Goal: Submit feedback/report problem: Leave review/rating

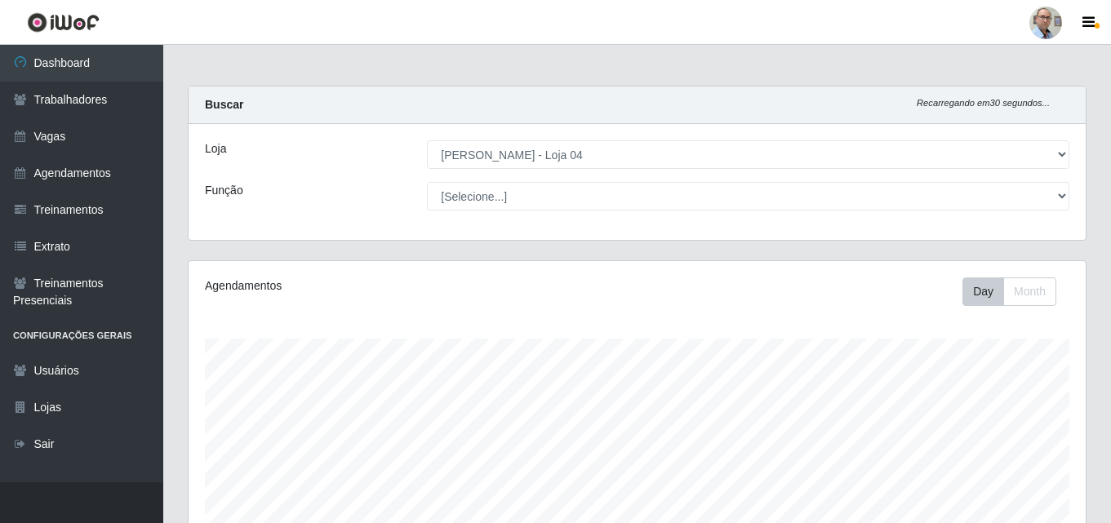
select select "251"
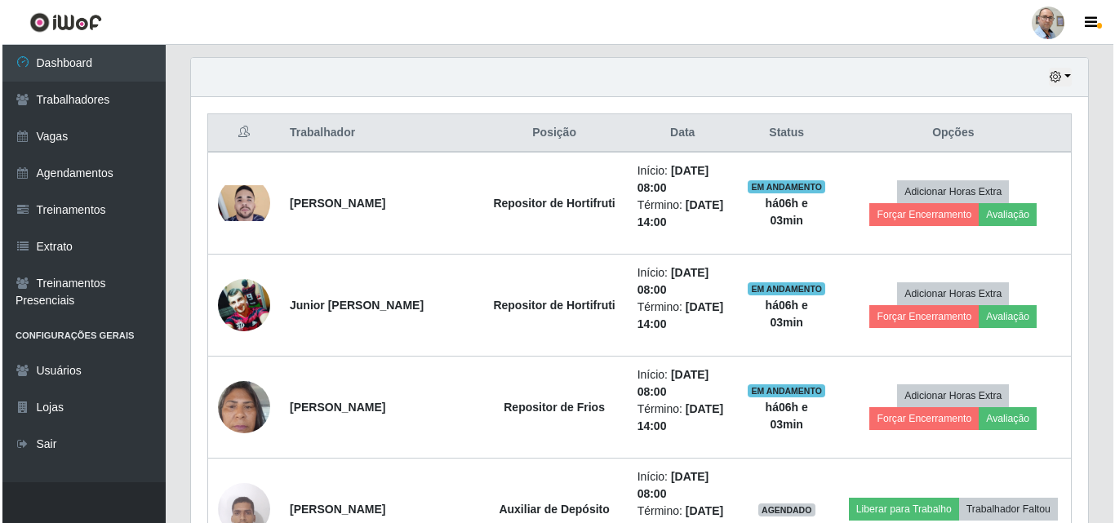
scroll to position [571, 0]
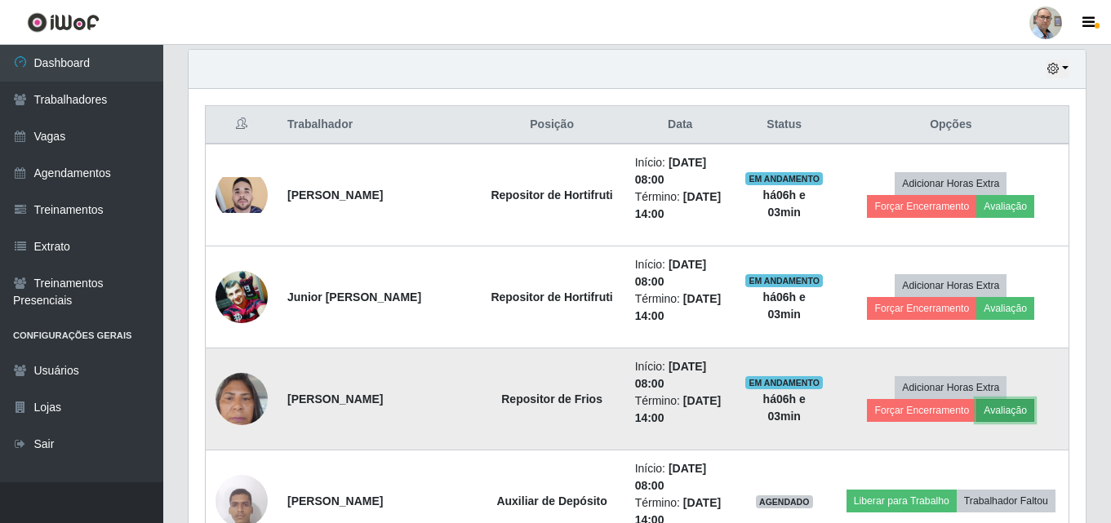
click at [1008, 406] on button "Avaliação" at bounding box center [1005, 410] width 58 height 23
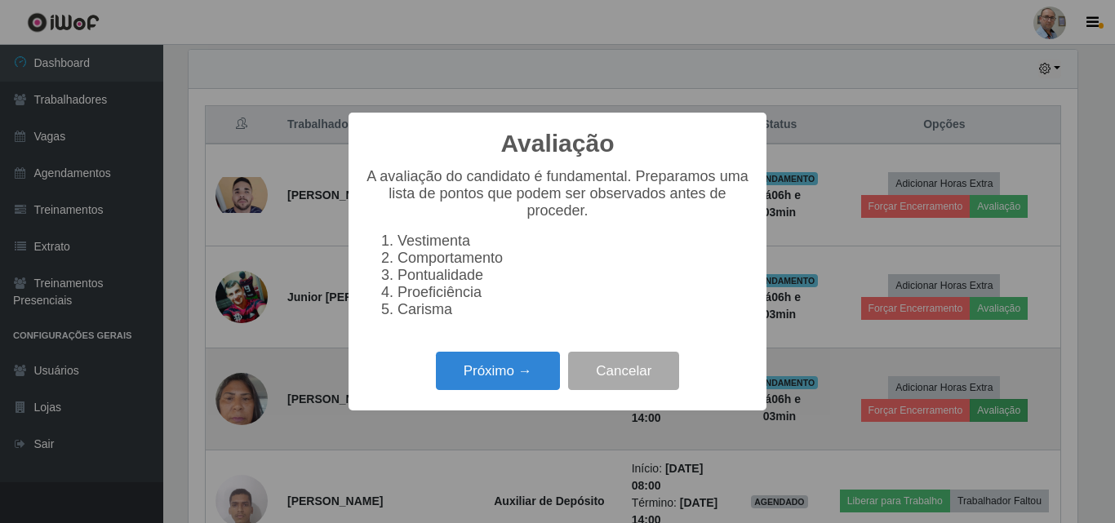
scroll to position [339, 889]
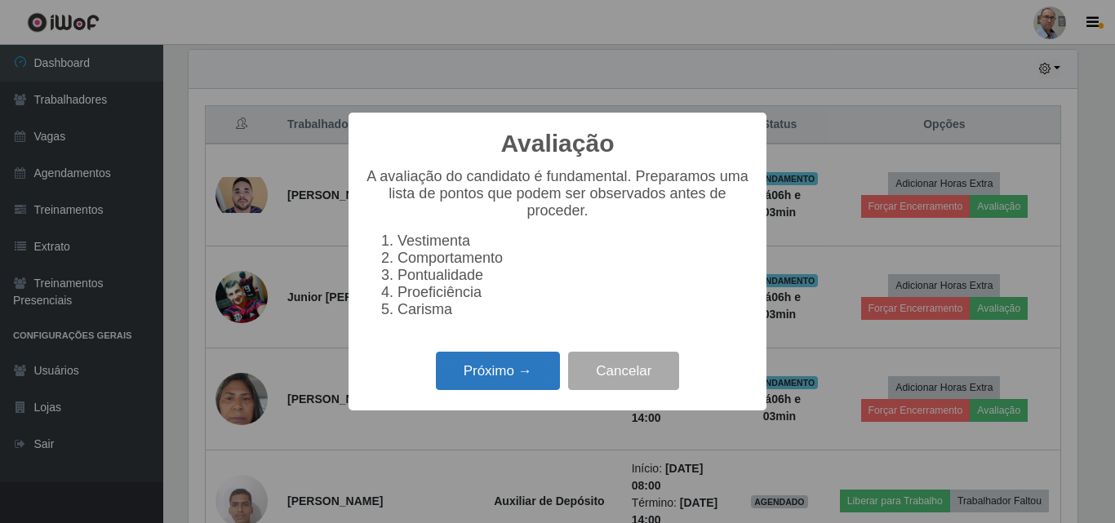
click at [504, 385] on button "Próximo →" at bounding box center [498, 371] width 124 height 38
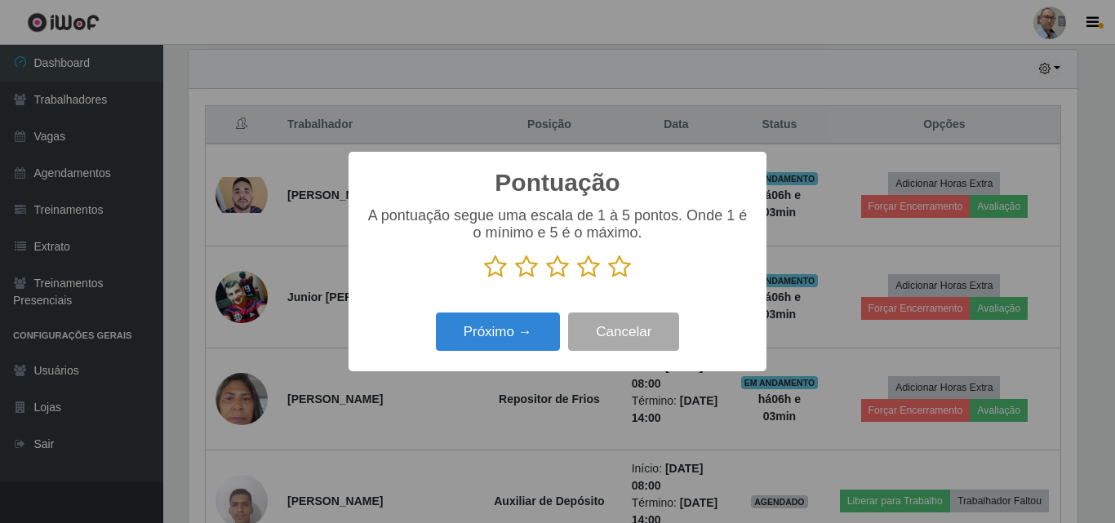
scroll to position [815955, 815405]
click at [619, 262] on icon at bounding box center [619, 267] width 23 height 24
click at [608, 279] on input "radio" at bounding box center [608, 279] width 0 height 0
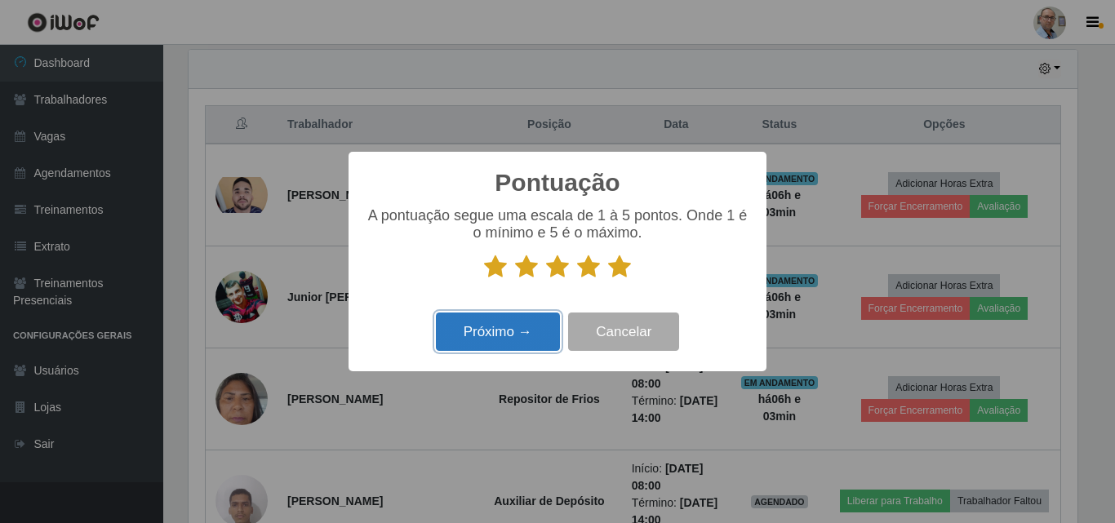
click at [513, 340] on button "Próximo →" at bounding box center [498, 332] width 124 height 38
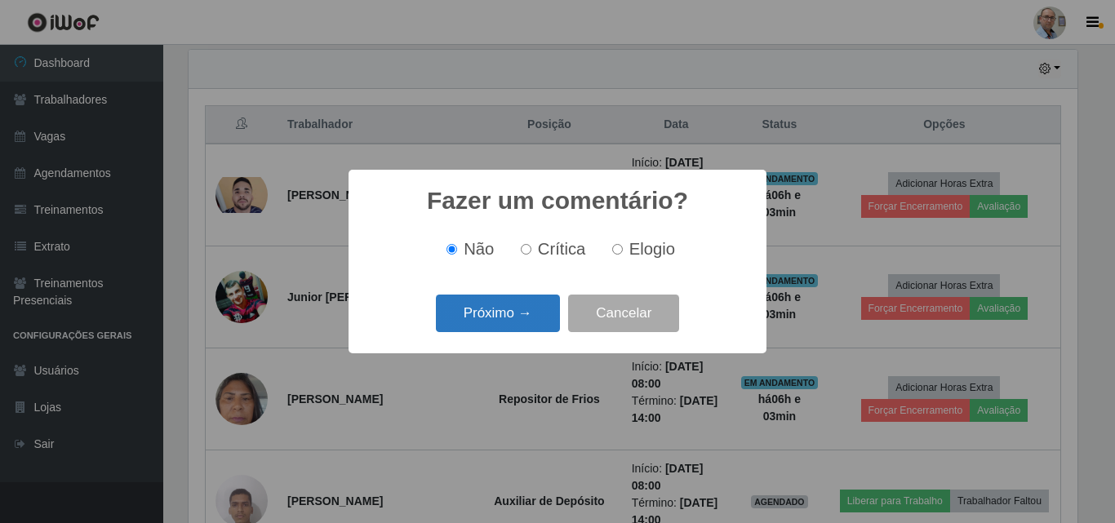
click at [517, 316] on button "Próximo →" at bounding box center [498, 314] width 124 height 38
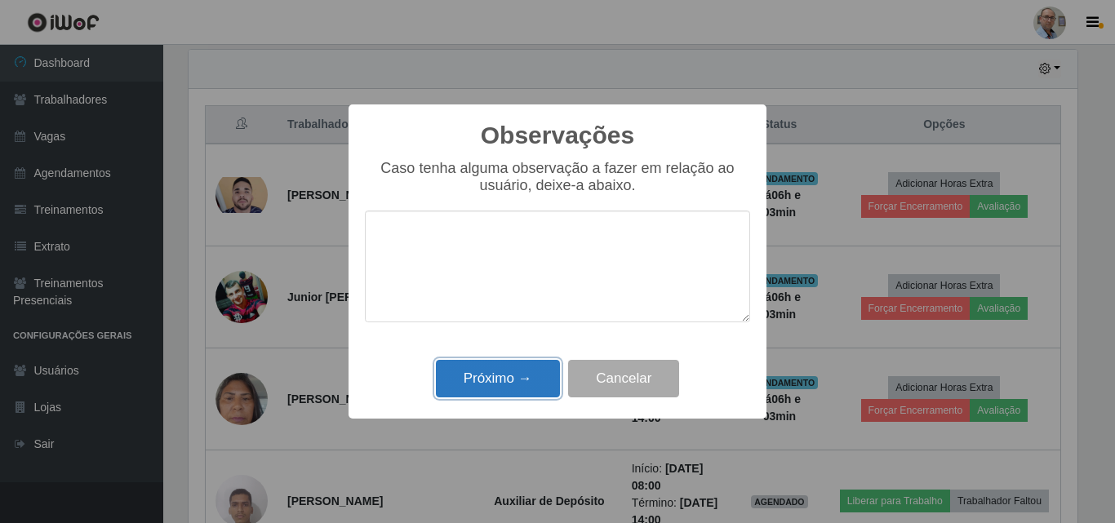
click at [525, 386] on button "Próximo →" at bounding box center [498, 379] width 124 height 38
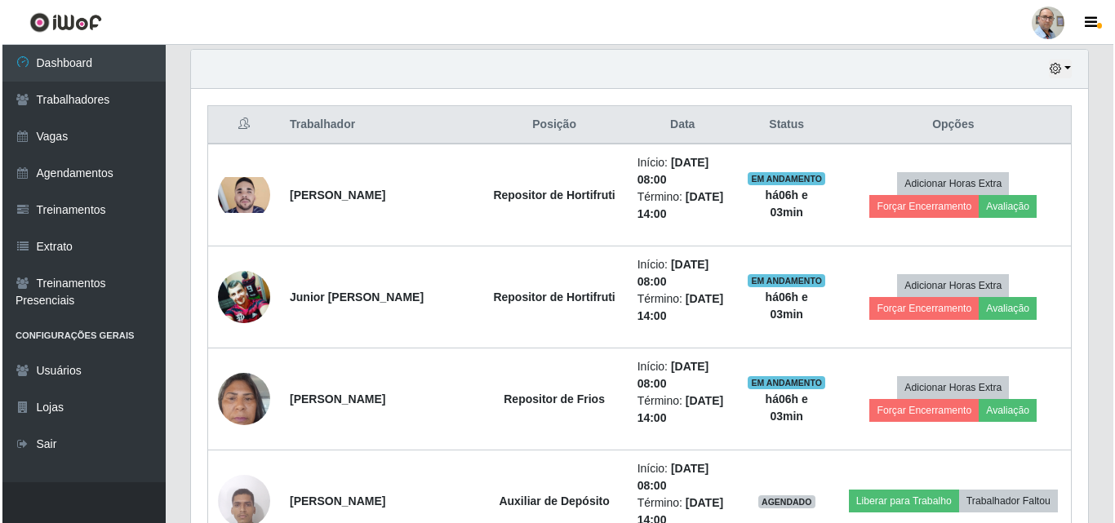
scroll to position [339, 897]
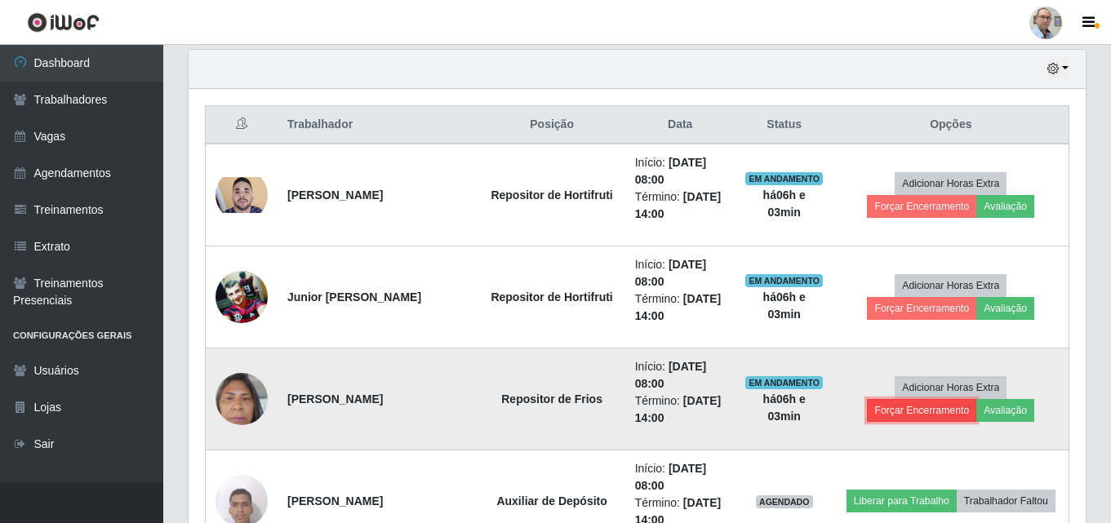
click at [909, 410] on button "Forçar Encerramento" at bounding box center [921, 410] width 109 height 23
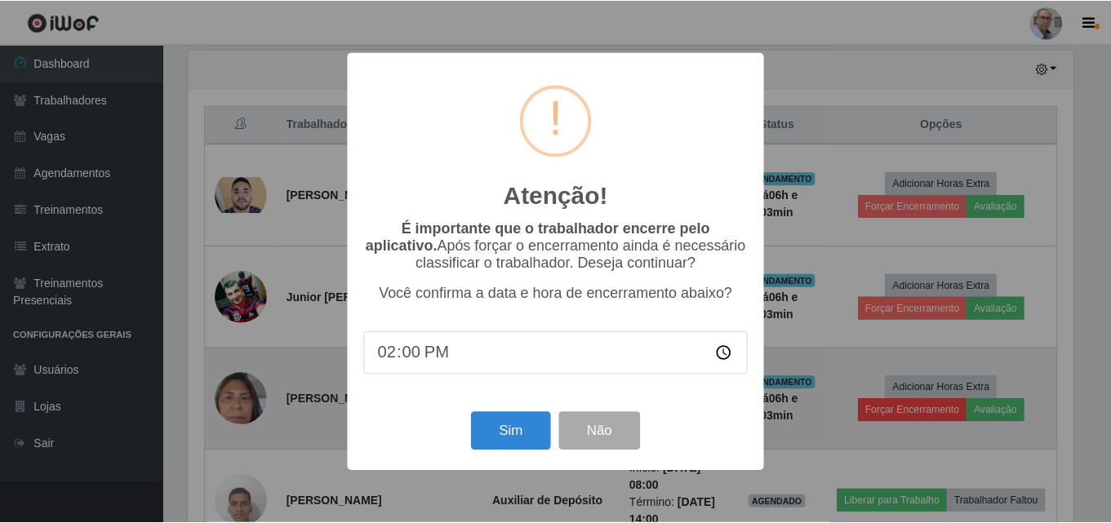
scroll to position [339, 889]
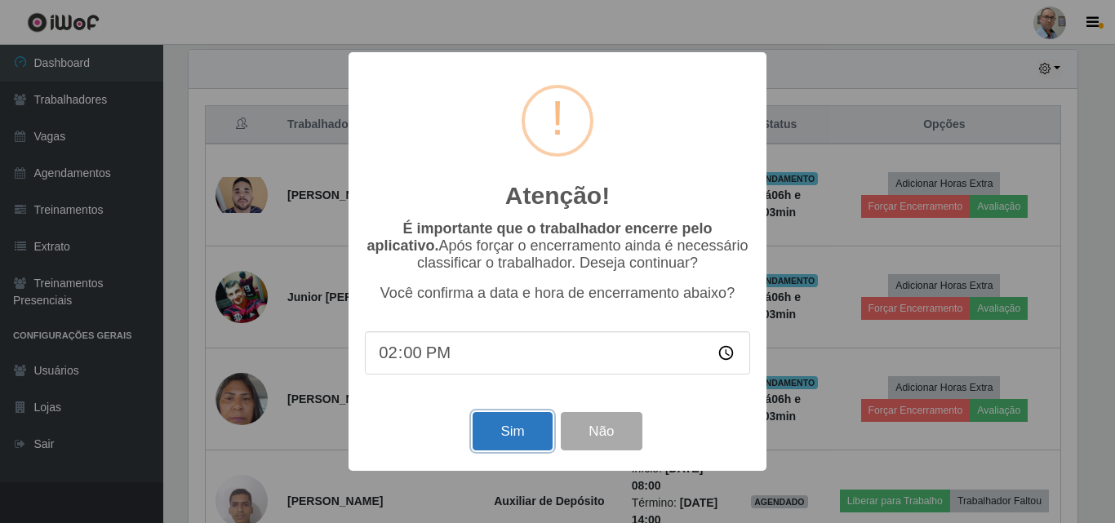
click at [521, 435] on button "Sim" at bounding box center [512, 431] width 79 height 38
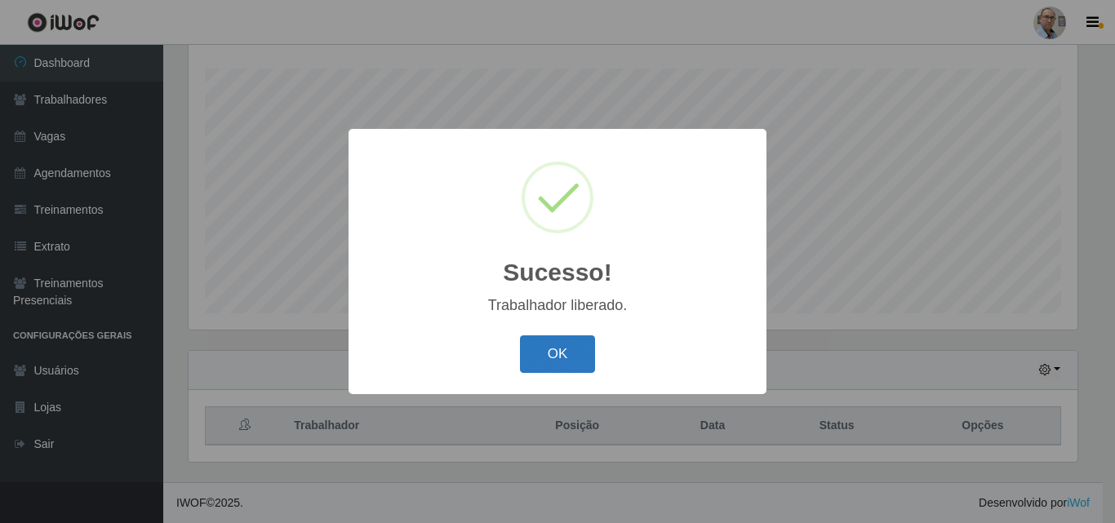
click at [551, 351] on button "OK" at bounding box center [558, 354] width 76 height 38
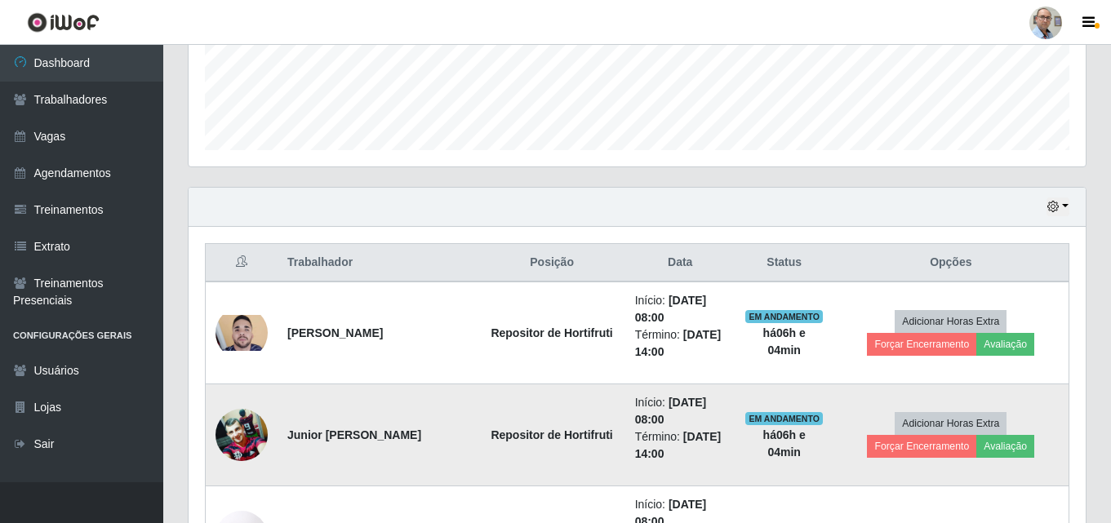
scroll to position [515, 0]
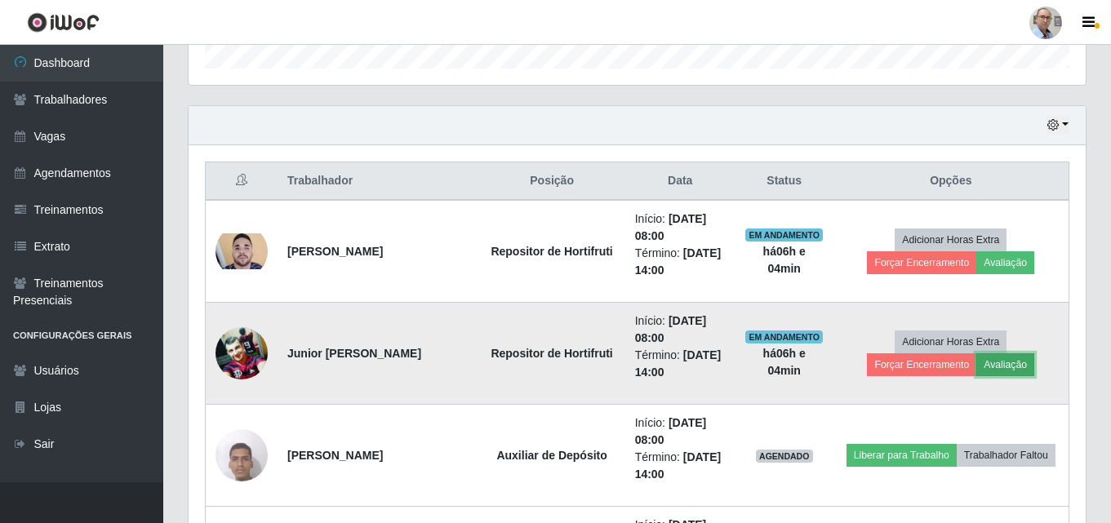
click at [1014, 358] on button "Avaliação" at bounding box center [1005, 364] width 58 height 23
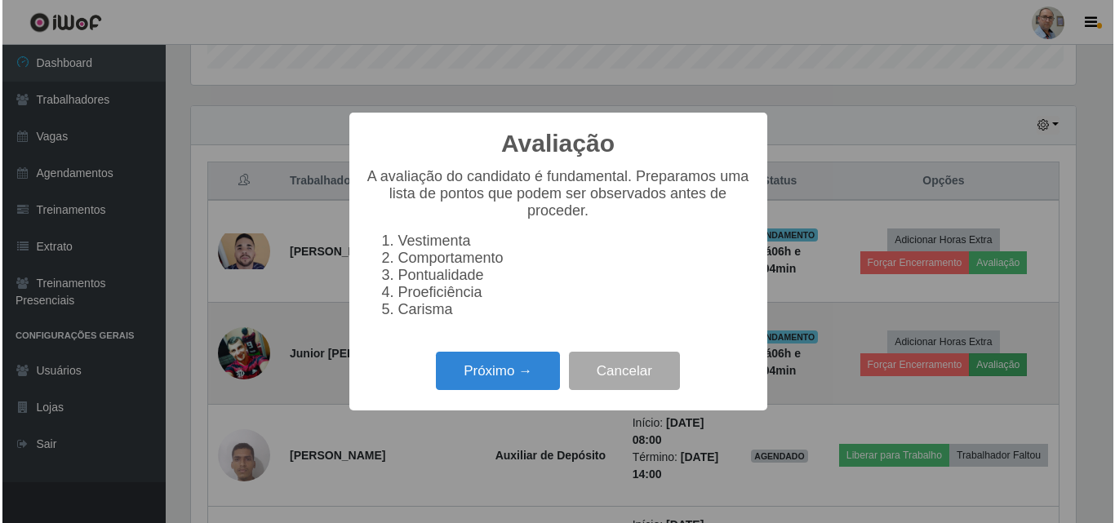
scroll to position [339, 889]
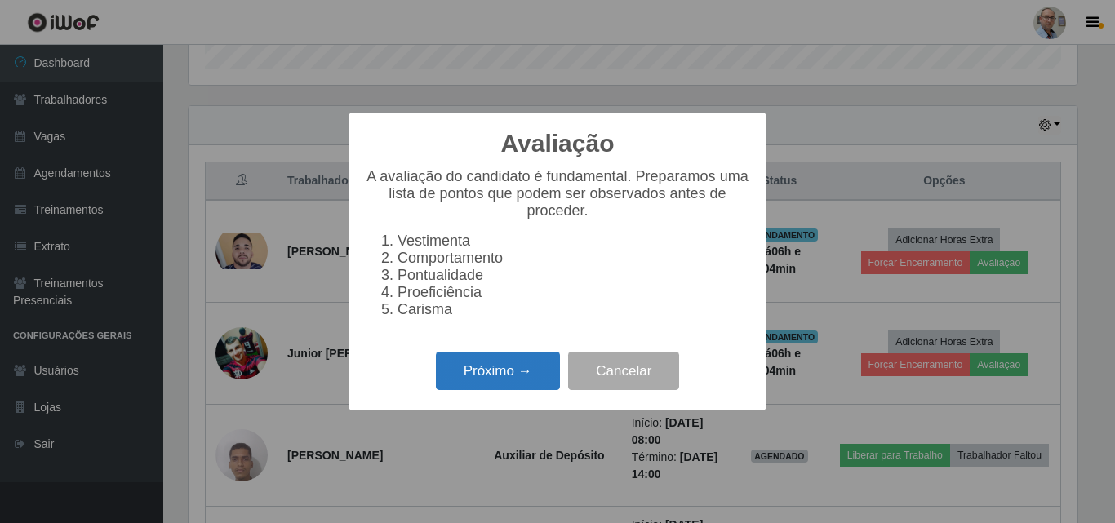
click at [473, 378] on button "Próximo →" at bounding box center [498, 371] width 124 height 38
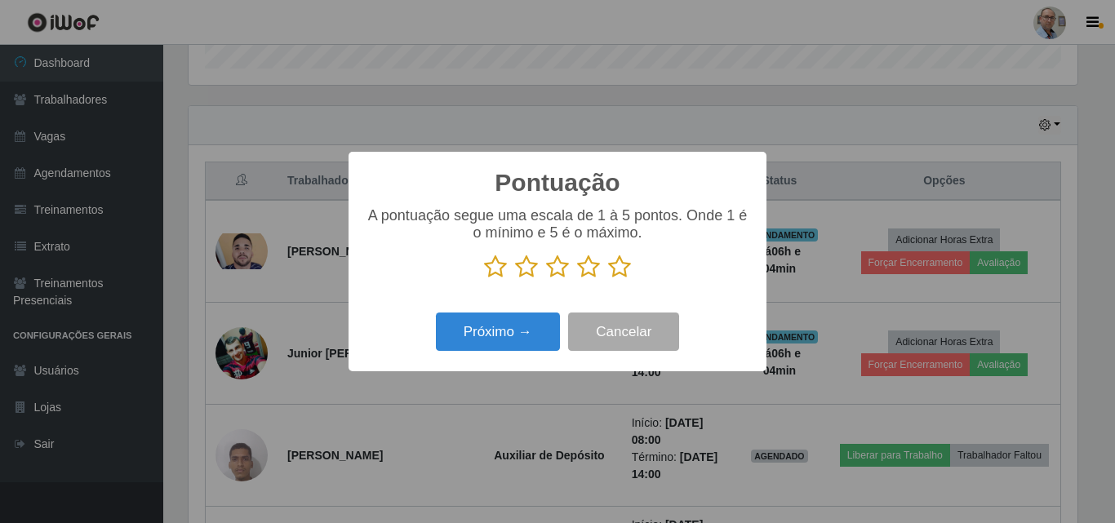
scroll to position [815955, 815405]
click at [619, 268] on icon at bounding box center [619, 267] width 23 height 24
click at [608, 279] on input "radio" at bounding box center [608, 279] width 0 height 0
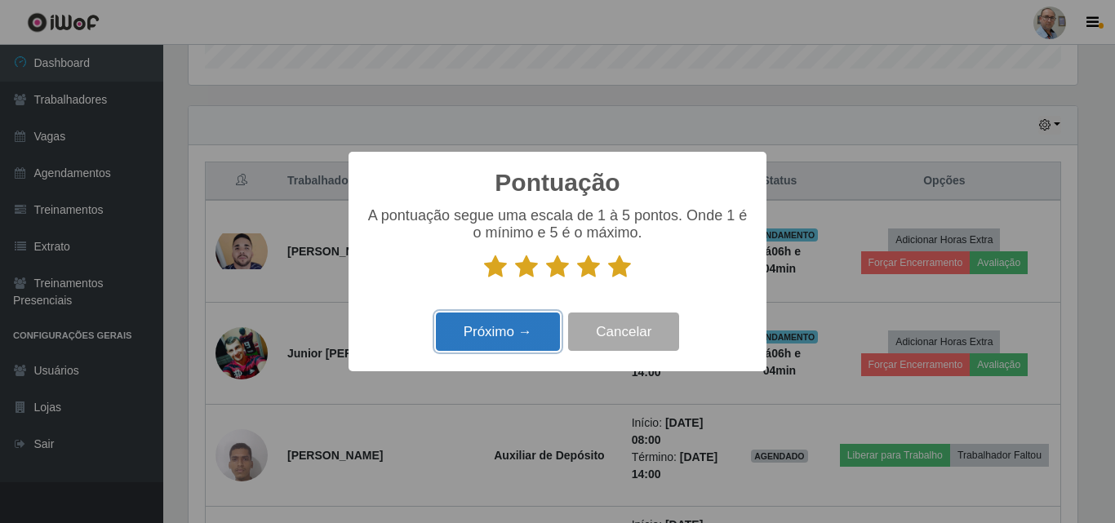
click at [502, 335] on button "Próximo →" at bounding box center [498, 332] width 124 height 38
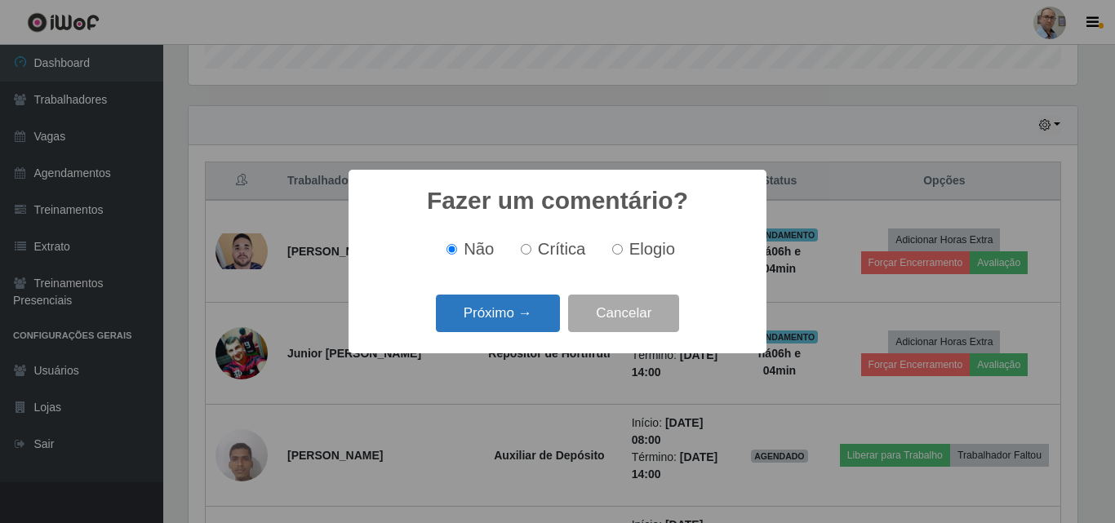
click at [502, 309] on button "Próximo →" at bounding box center [498, 314] width 124 height 38
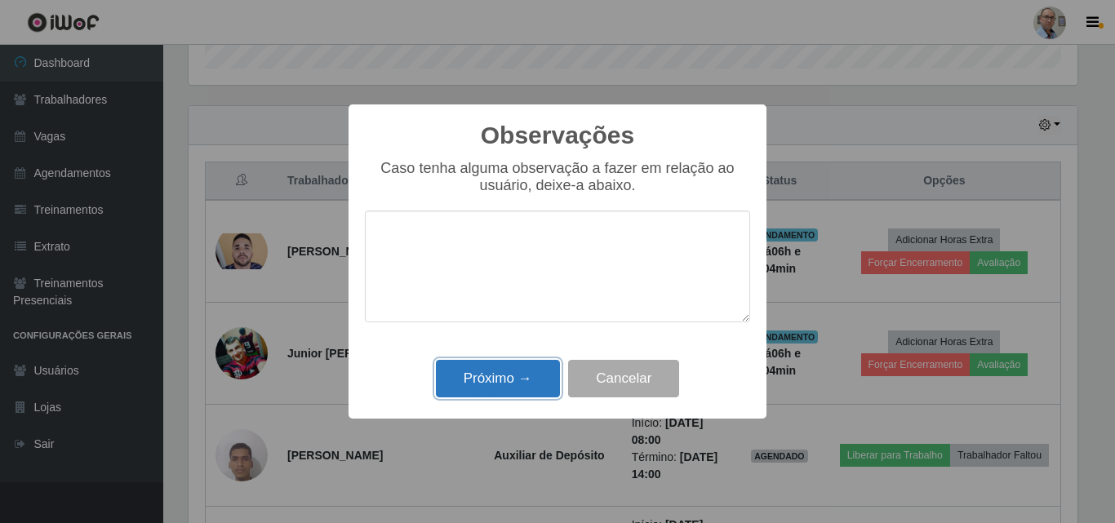
click at [528, 378] on button "Próximo →" at bounding box center [498, 379] width 124 height 38
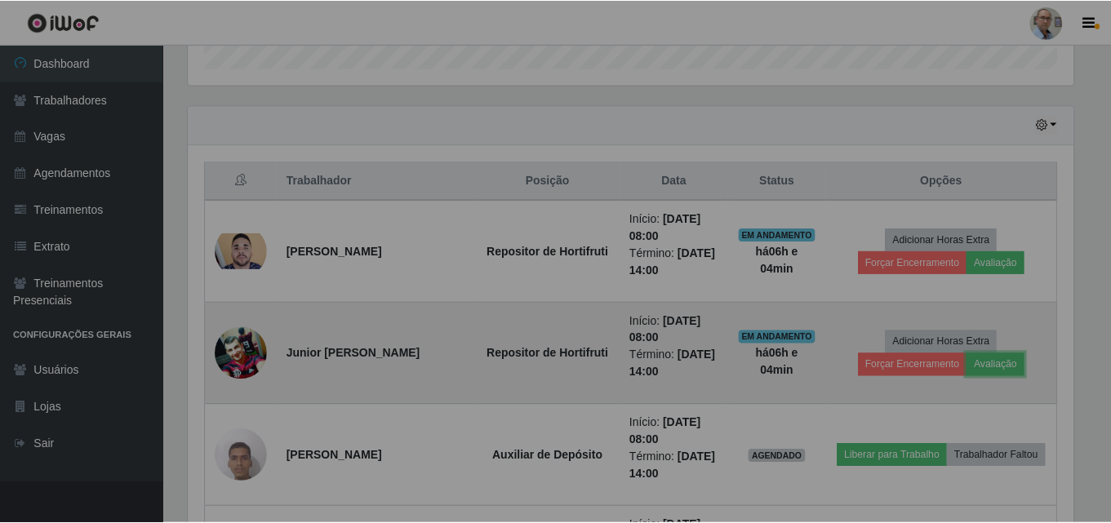
scroll to position [339, 897]
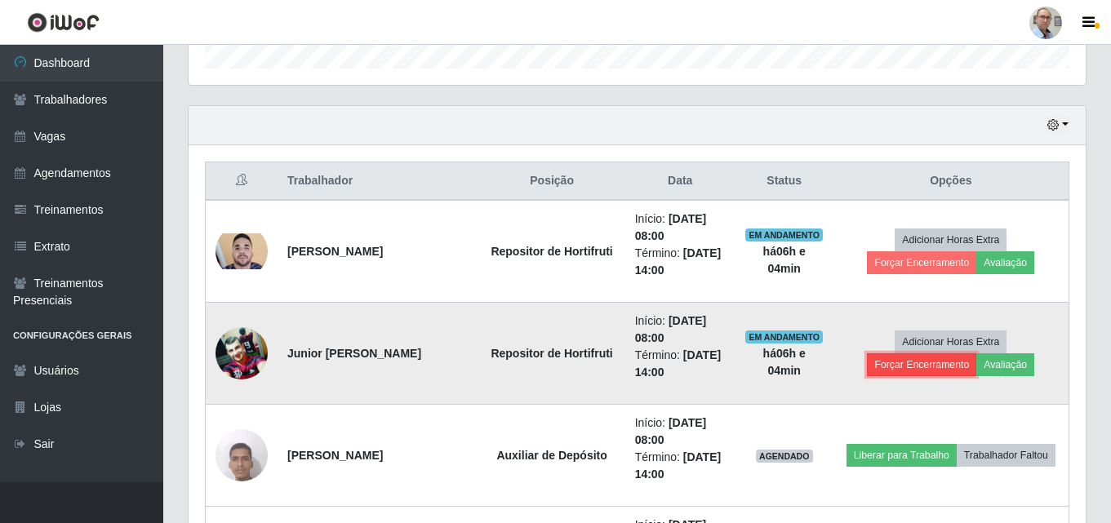
click at [896, 369] on button "Forçar Encerramento" at bounding box center [921, 364] width 109 height 23
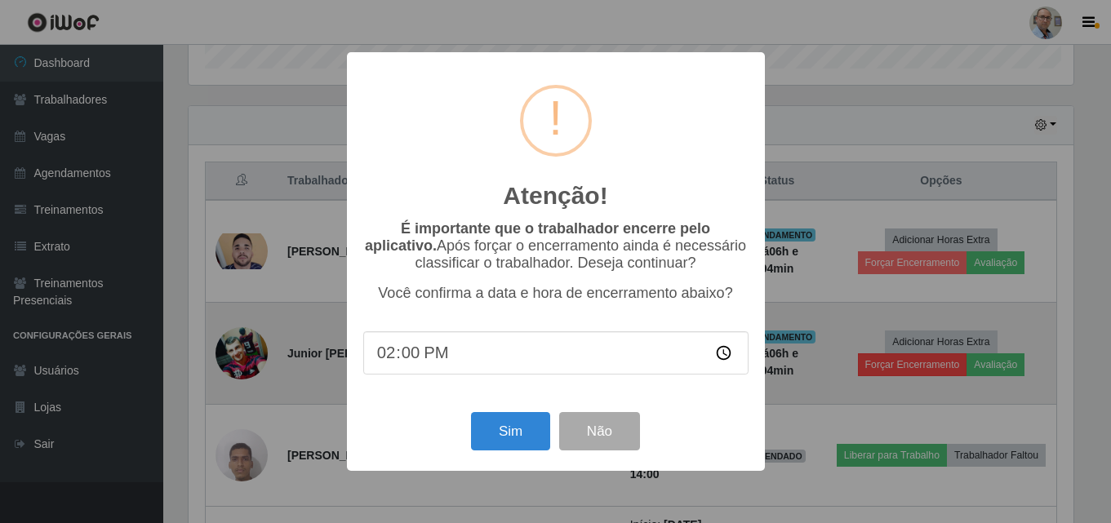
scroll to position [339, 889]
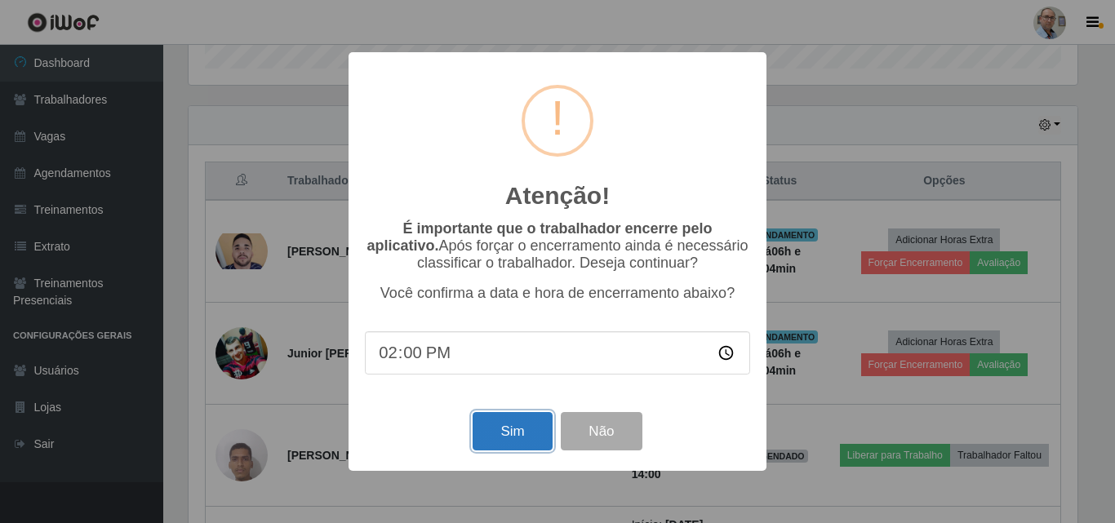
click at [538, 433] on button "Sim" at bounding box center [512, 431] width 79 height 38
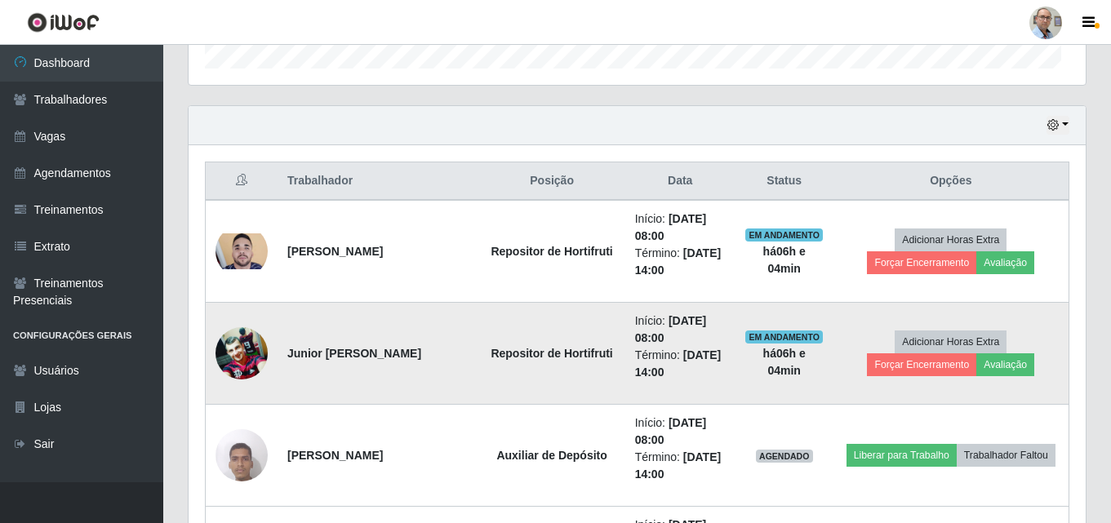
scroll to position [0, 0]
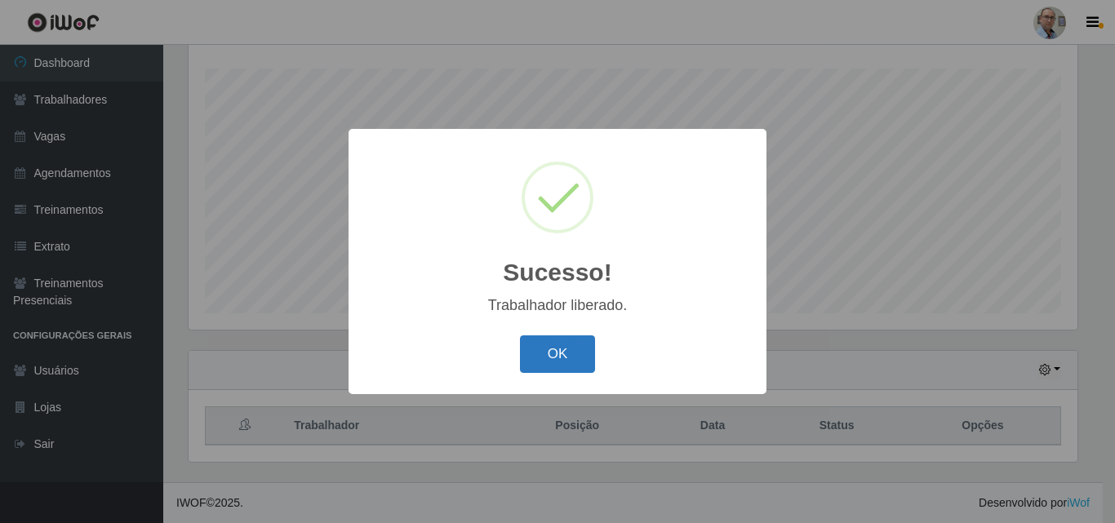
click at [551, 352] on button "OK" at bounding box center [558, 354] width 76 height 38
